Goal: Navigation & Orientation: Find specific page/section

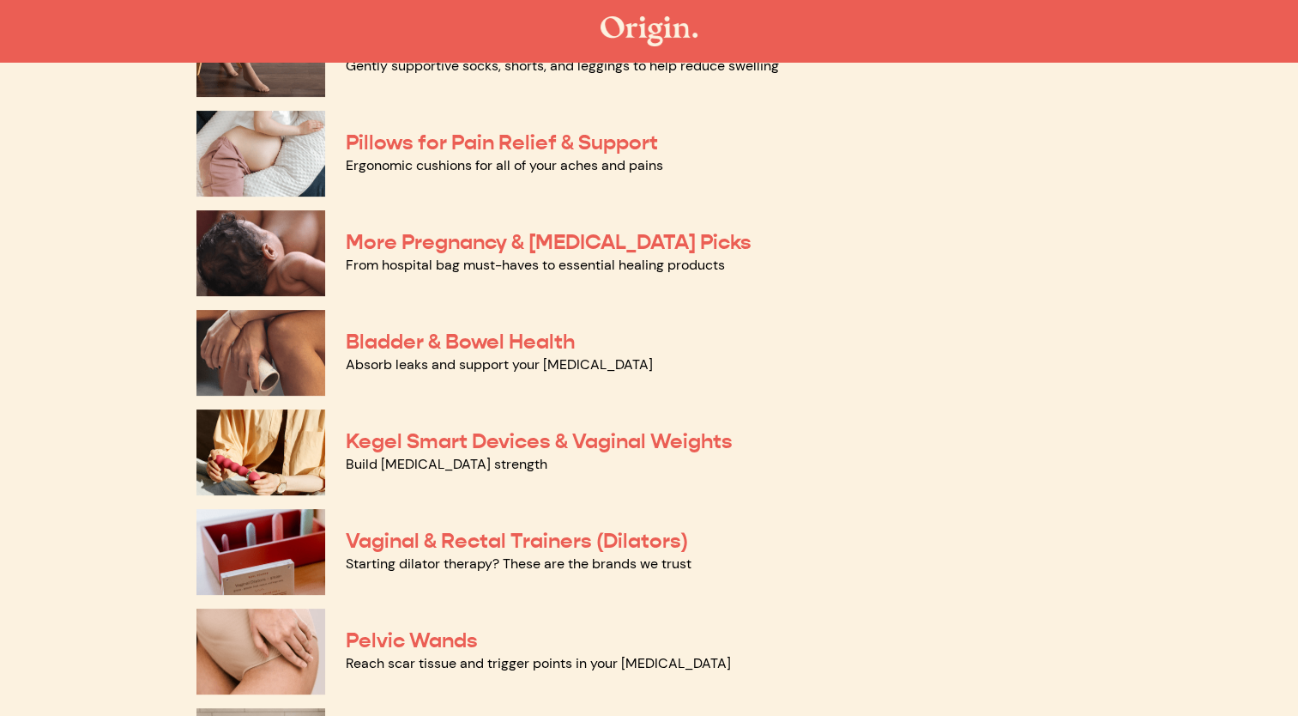
scroll to position [338, 0]
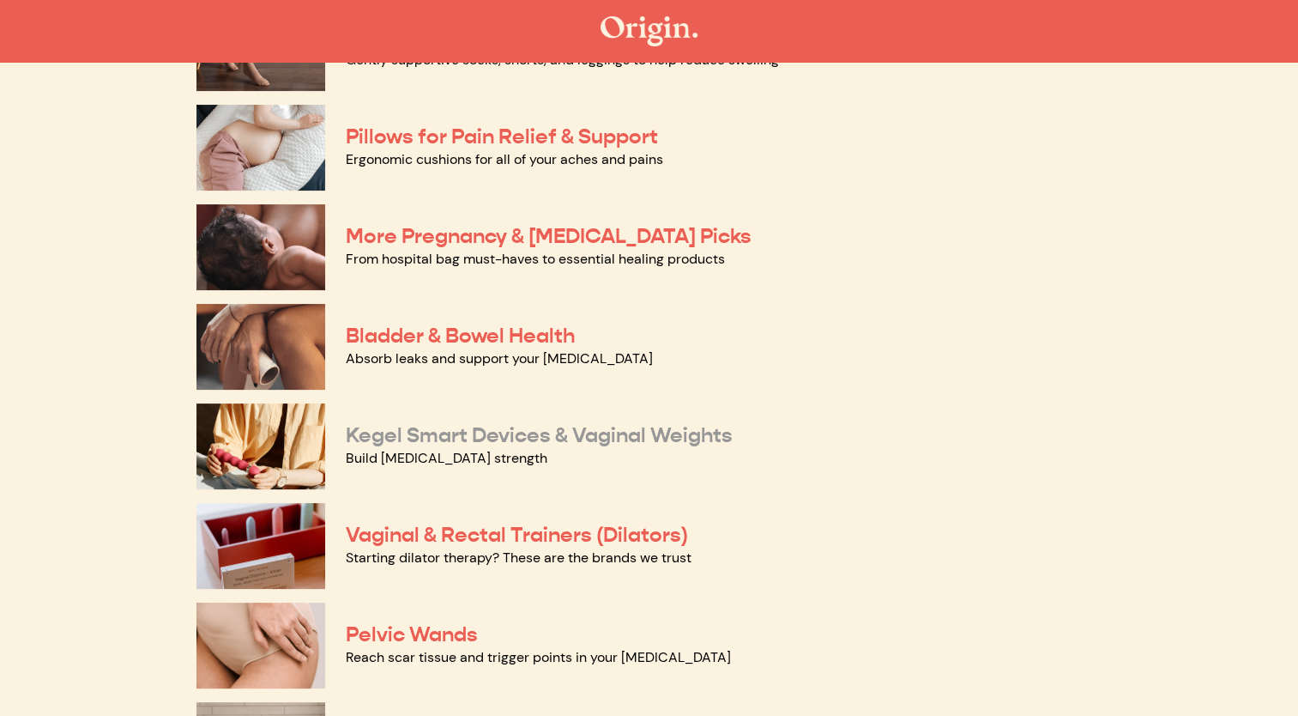
click at [656, 424] on link "Kegel Smart Devices & Vaginal Weights" at bounding box center [539, 435] width 387 height 26
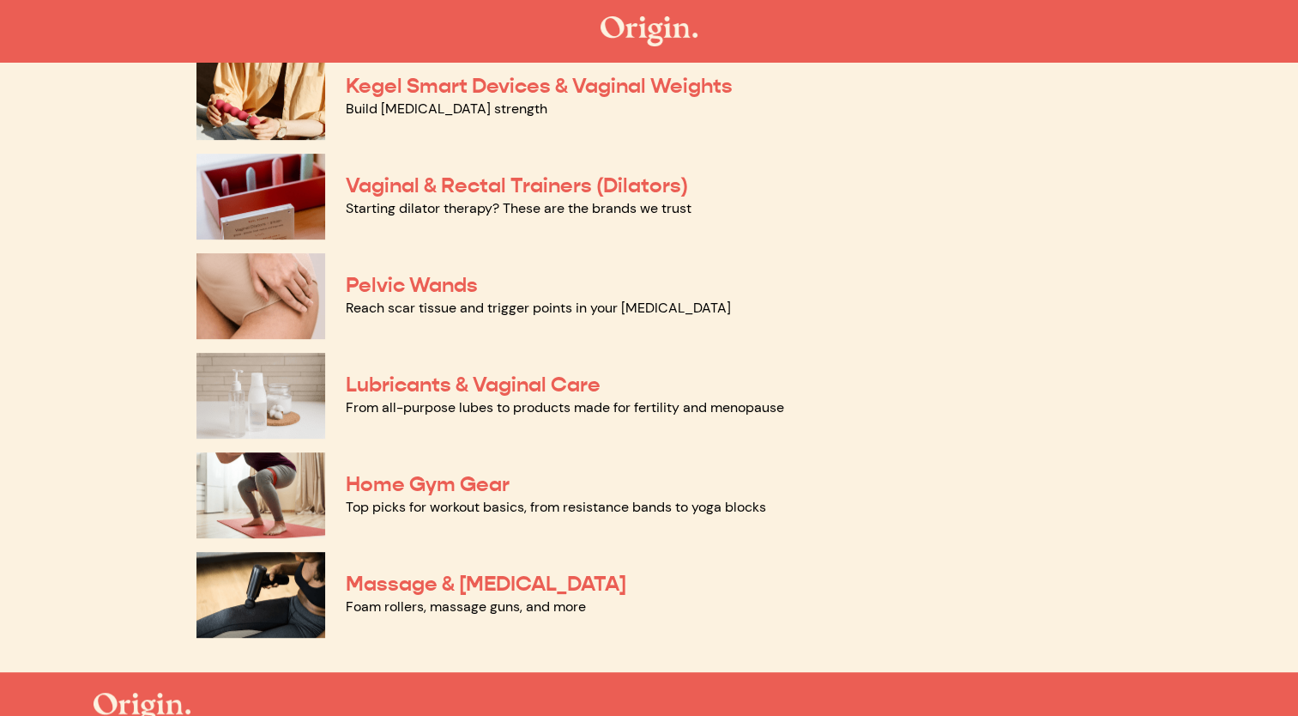
scroll to position [693, 0]
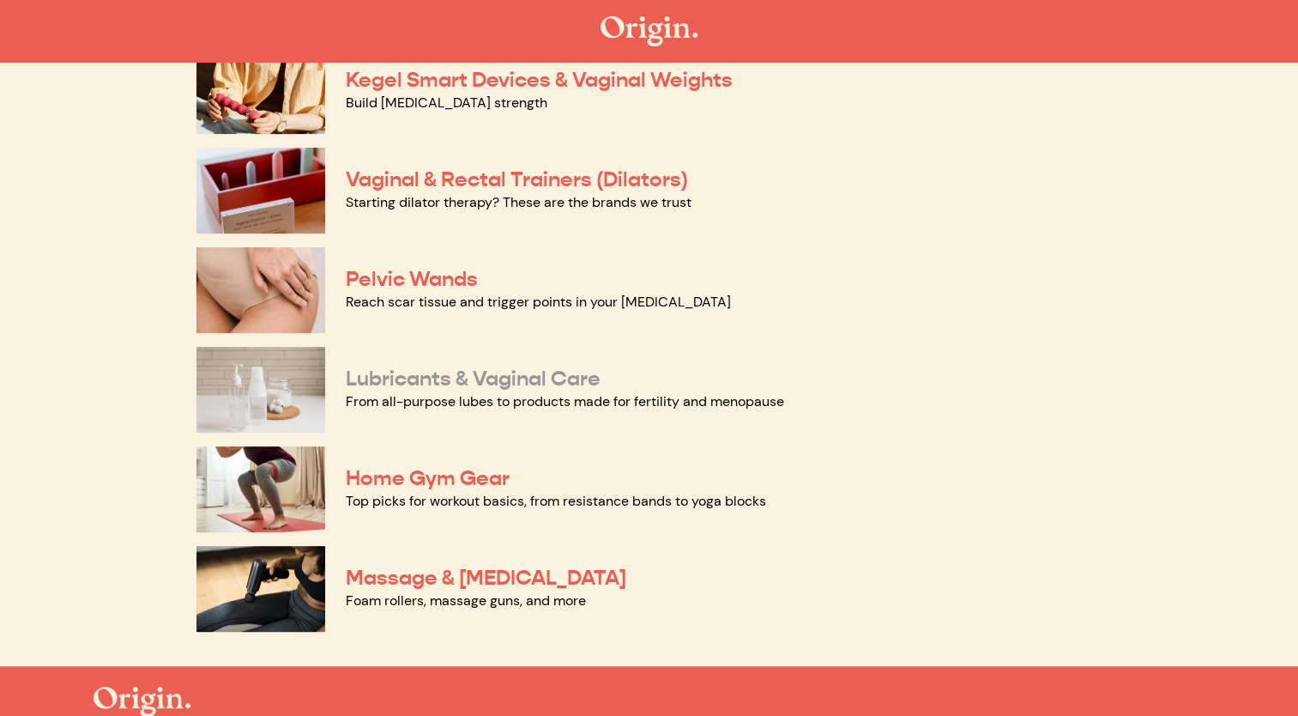
click at [381, 376] on link "Lubricants & Vaginal Care" at bounding box center [473, 379] width 255 height 26
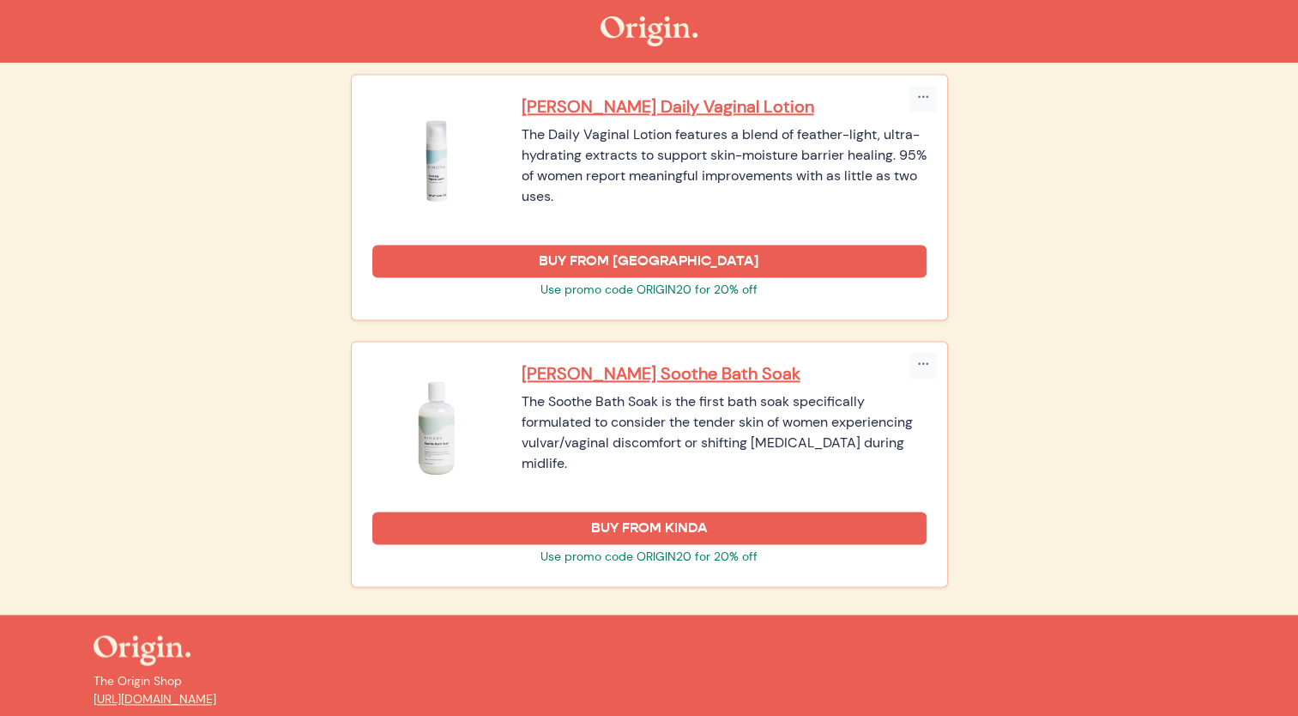
scroll to position [2475, 0]
